Goal: Information Seeking & Learning: Learn about a topic

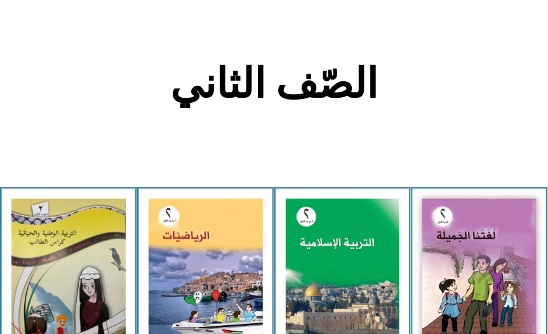
scroll to position [291, 0]
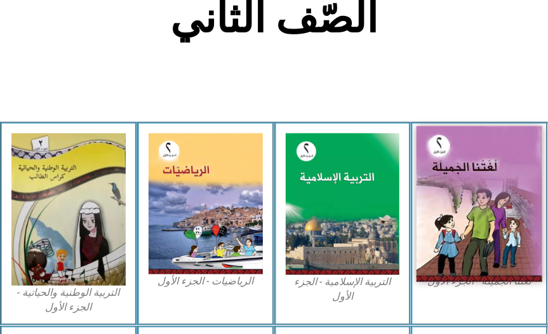
click at [451, 213] on img at bounding box center [480, 204] width 126 height 156
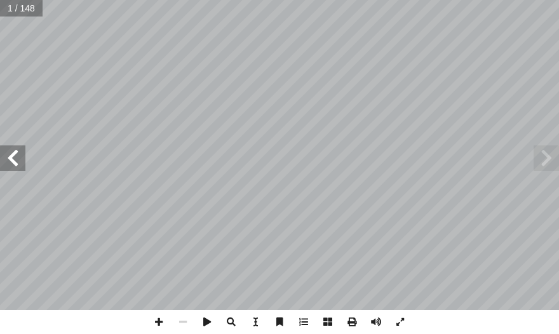
click at [18, 170] on span at bounding box center [12, 157] width 25 height 25
click at [17, 166] on span at bounding box center [12, 157] width 25 height 25
click at [15, 163] on span at bounding box center [12, 157] width 25 height 25
click at [14, 161] on span at bounding box center [12, 157] width 25 height 25
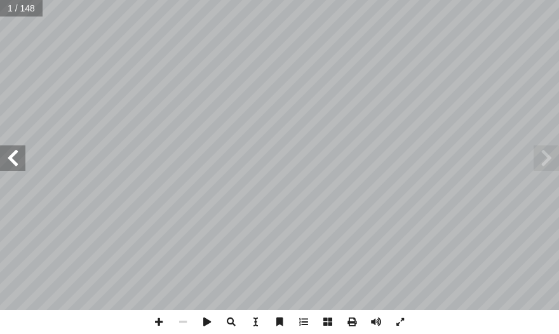
click at [14, 161] on span at bounding box center [12, 157] width 25 height 25
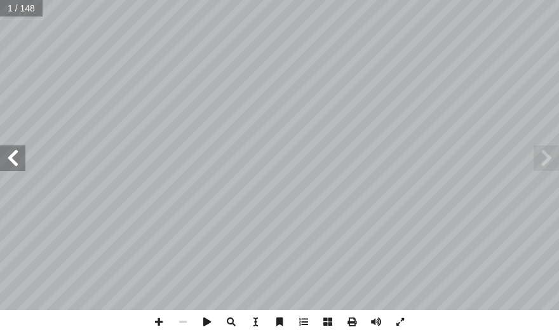
click at [14, 161] on span at bounding box center [12, 157] width 25 height 25
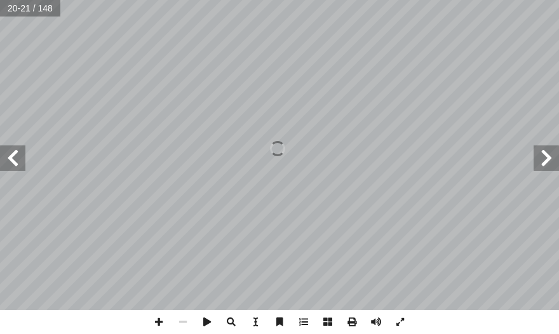
click at [14, 161] on span at bounding box center [12, 157] width 25 height 25
click at [17, 159] on span at bounding box center [12, 157] width 25 height 25
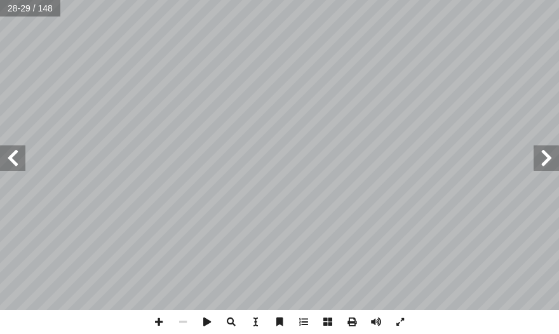
click at [17, 159] on span at bounding box center [12, 157] width 25 height 25
click at [8, 149] on span at bounding box center [12, 157] width 25 height 25
click at [158, 320] on span at bounding box center [159, 322] width 24 height 24
